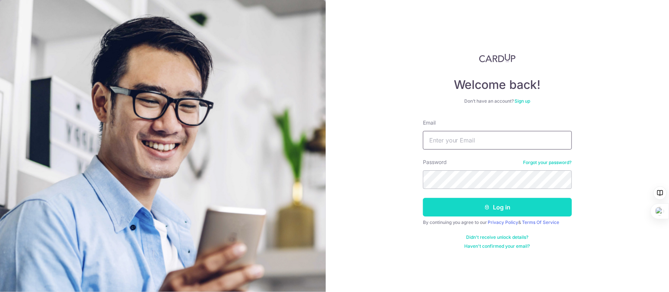
type input "[EMAIL_ADDRESS][DOMAIN_NAME]"
click at [508, 207] on button "Log in" at bounding box center [497, 207] width 149 height 19
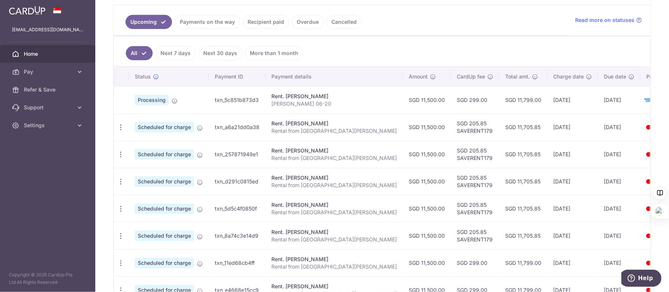
scroll to position [133, 0]
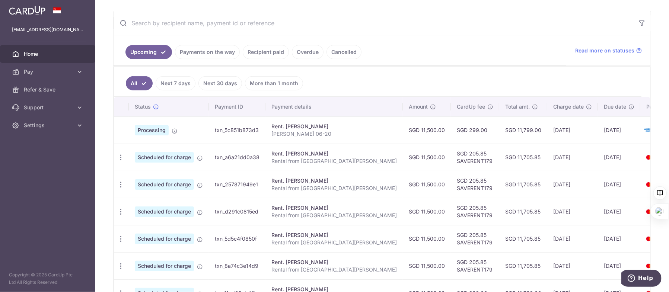
click at [307, 51] on link "Overdue" at bounding box center [308, 52] width 32 height 14
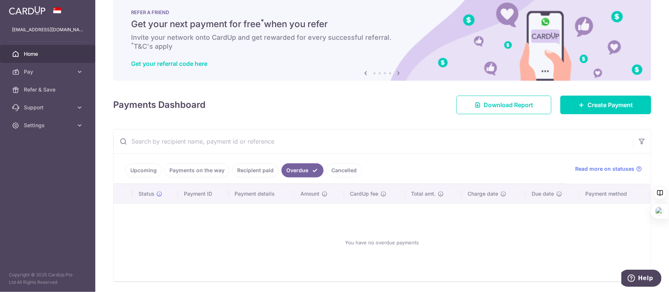
scroll to position [39, 0]
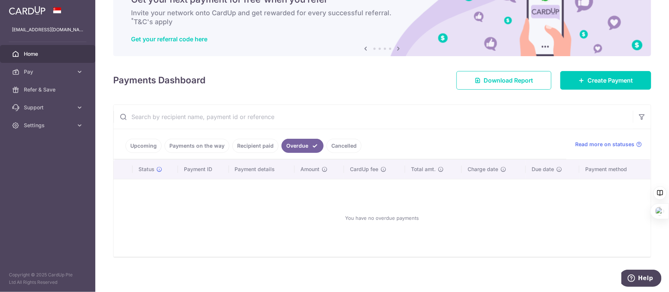
click at [345, 148] on link "Cancelled" at bounding box center [343, 146] width 35 height 14
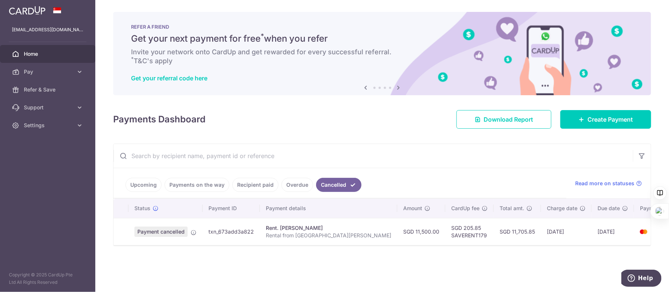
scroll to position [0, 0]
click at [260, 183] on link "Recipient paid" at bounding box center [255, 185] width 46 height 14
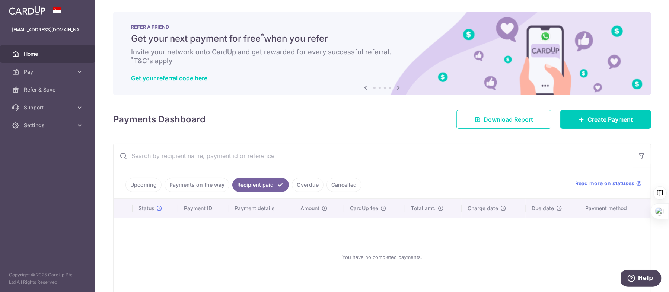
click at [213, 187] on link "Payments on the way" at bounding box center [197, 185] width 65 height 14
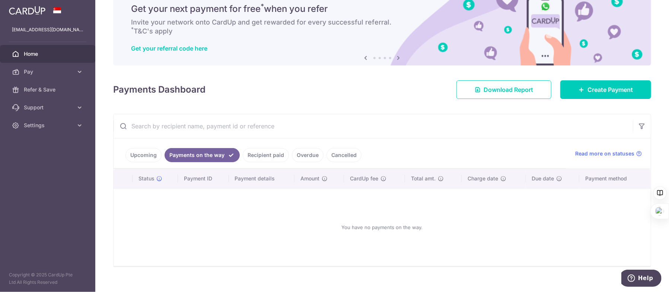
scroll to position [39, 0]
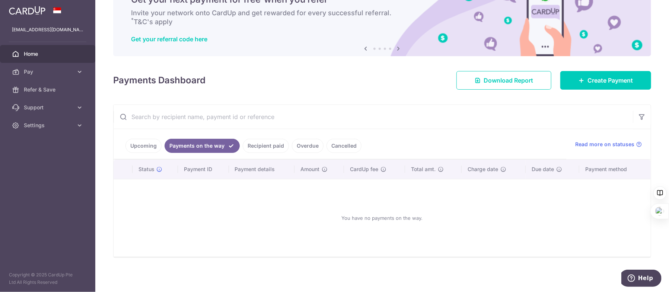
click at [147, 144] on link "Upcoming" at bounding box center [143, 146] width 36 height 14
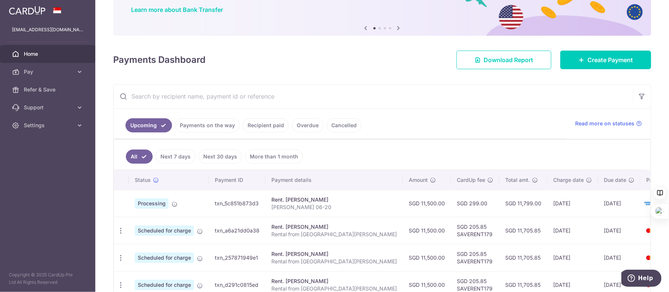
scroll to position [0, 0]
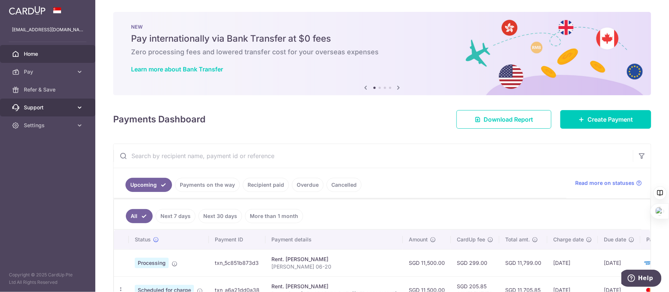
click at [61, 110] on span "Support" at bounding box center [48, 107] width 49 height 7
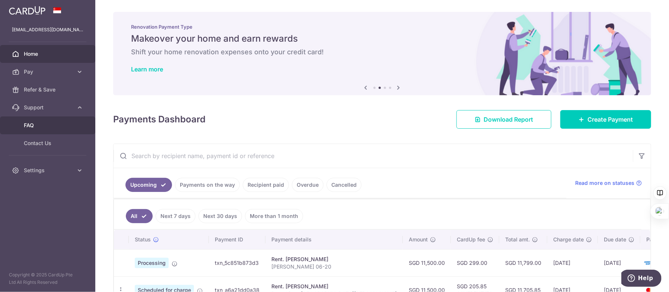
click at [55, 130] on link "FAQ" at bounding box center [47, 125] width 95 height 18
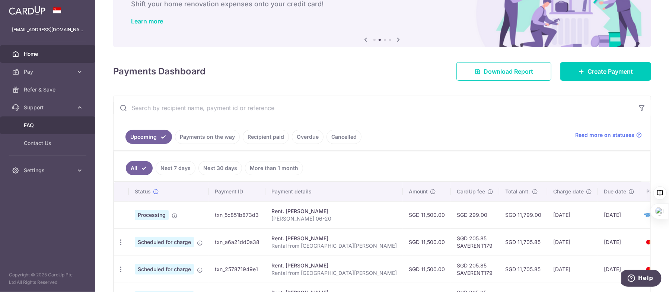
scroll to position [74, 0]
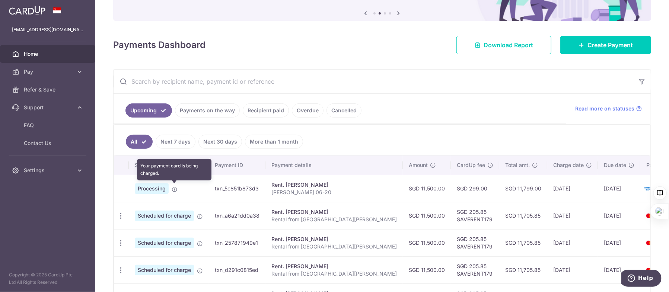
click at [175, 188] on icon at bounding box center [175, 189] width 6 height 6
click at [174, 188] on icon at bounding box center [175, 189] width 6 height 6
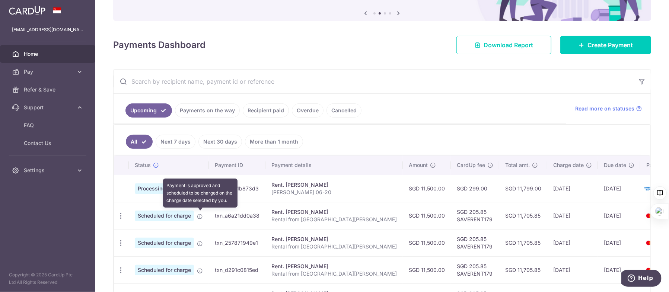
click at [200, 215] on icon at bounding box center [200, 217] width 6 height 6
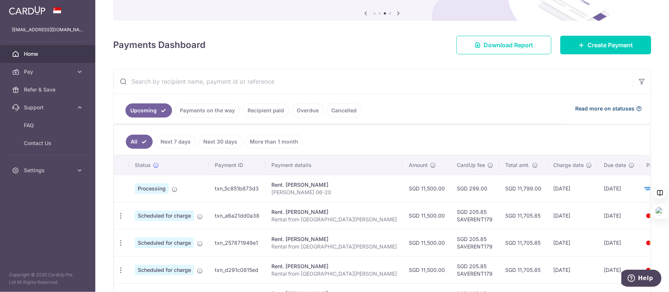
click at [613, 109] on span "Read more on statuses" at bounding box center [604, 108] width 59 height 7
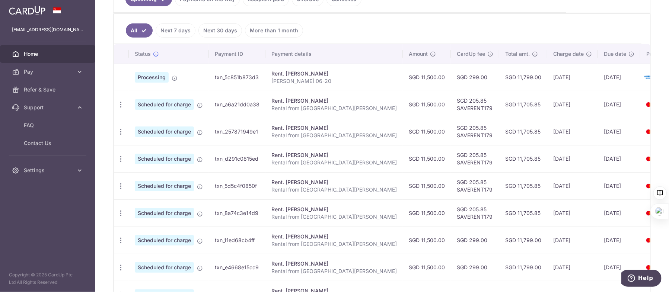
scroll to position [186, 0]
click at [44, 142] on span "Contact Us" at bounding box center [48, 143] width 49 height 7
click at [45, 106] on span "Support" at bounding box center [48, 107] width 49 height 7
click at [44, 125] on span "Settings" at bounding box center [48, 125] width 49 height 7
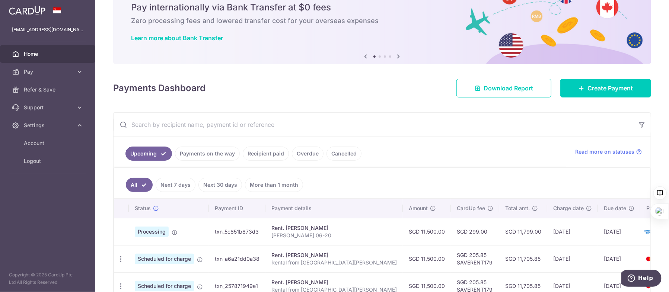
scroll to position [112, 0]
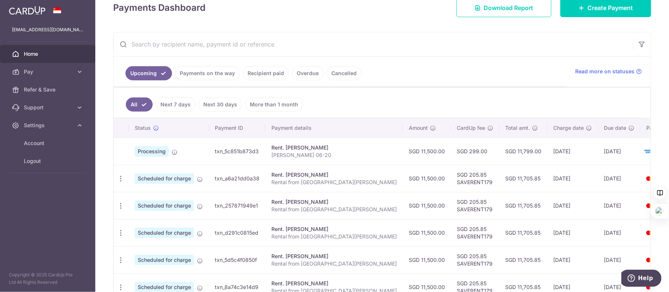
drag, startPoint x: 266, startPoint y: 150, endPoint x: 220, endPoint y: 150, distance: 45.4
click at [220, 150] on td "txn_5c851b873d3" at bounding box center [237, 151] width 57 height 27
copy td "txn_5c851b873d3"
click at [57, 108] on span "Support" at bounding box center [48, 107] width 49 height 7
click at [49, 143] on span "Contact Us" at bounding box center [48, 143] width 49 height 7
